Goal: Information Seeking & Learning: Learn about a topic

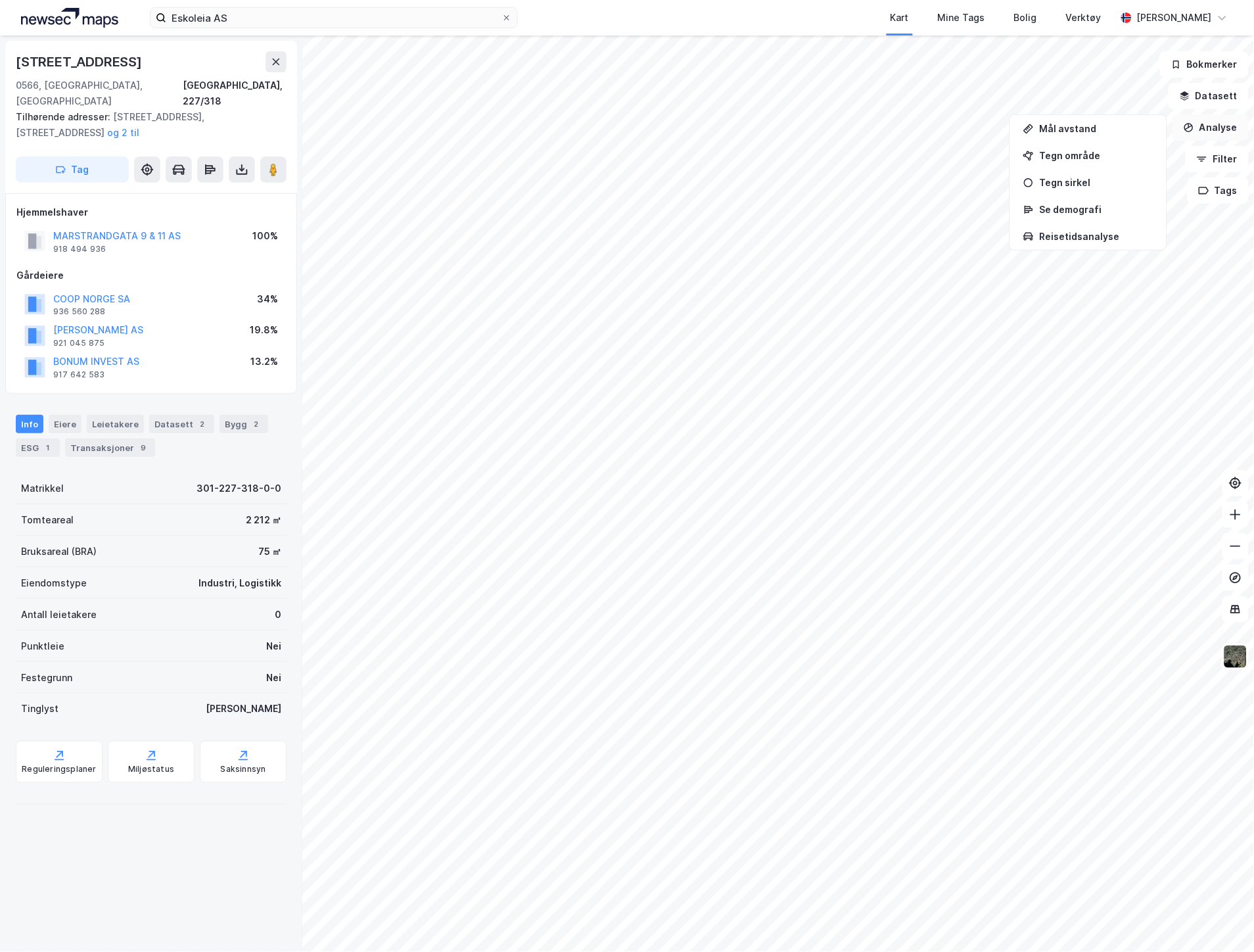
click at [1190, 125] on icon "button" at bounding box center [1188, 127] width 10 height 10
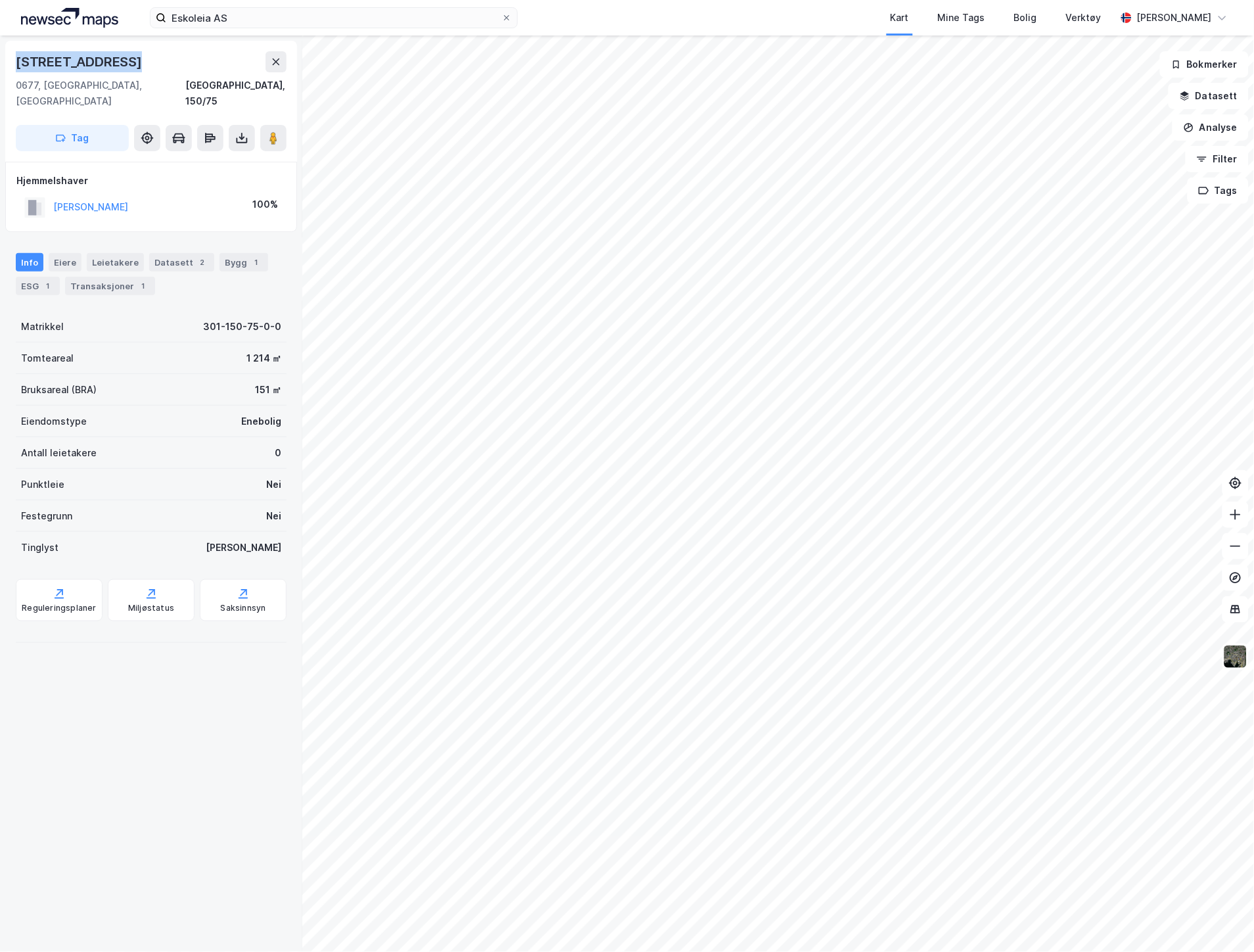
drag, startPoint x: 155, startPoint y: 62, endPoint x: 4, endPoint y: 56, distance: 151.1
click at [4, 56] on div "[STREET_ADDRESS], 150/75 Tag Hjemmelshaver [PERSON_NAME] 100% Info Eiere Leieta…" at bounding box center [151, 493] width 302 height 916
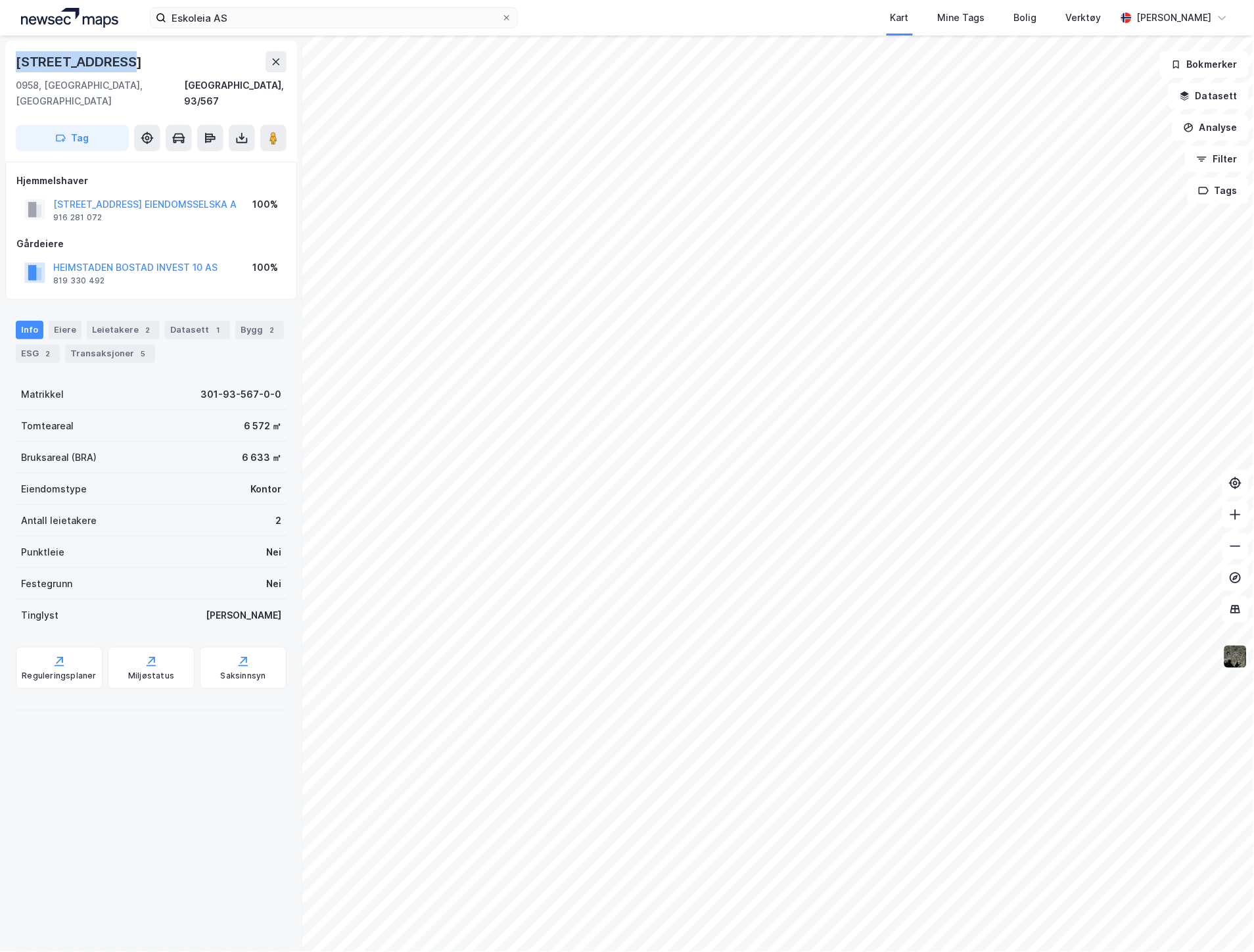
drag, startPoint x: 168, startPoint y: 57, endPoint x: -71, endPoint y: 59, distance: 239.0
click at [0, 59] on html "Eskoleia AS Kart Mine Tags Bolig Verktøy [PERSON_NAME] [STREET_ADDRESS], 93/567…" at bounding box center [627, 476] width 1254 height 952
copy div "[STREET_ADDRESS]"
